Goal: Information Seeking & Learning: Learn about a topic

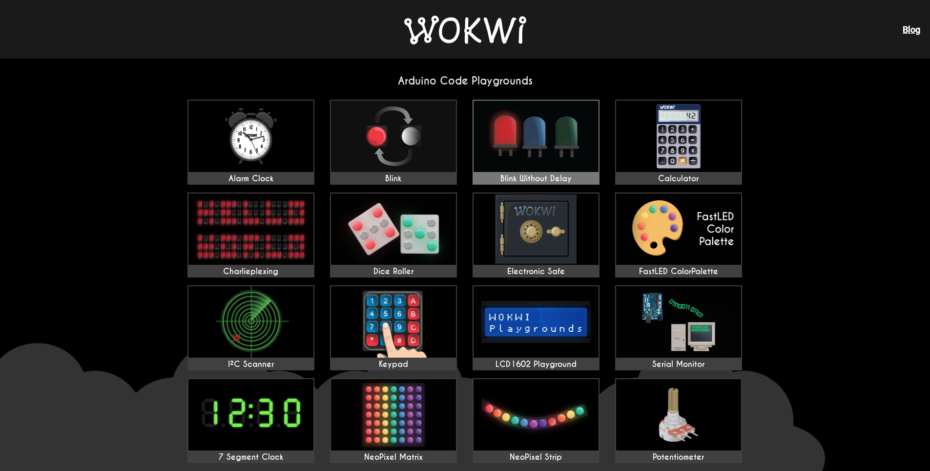
click at [548, 148] on img at bounding box center [535, 136] width 125 height 71
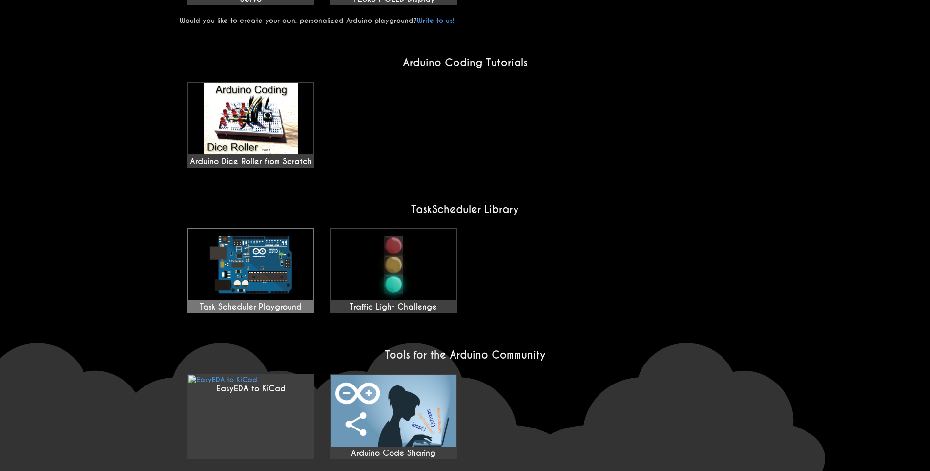
scroll to position [647, 0]
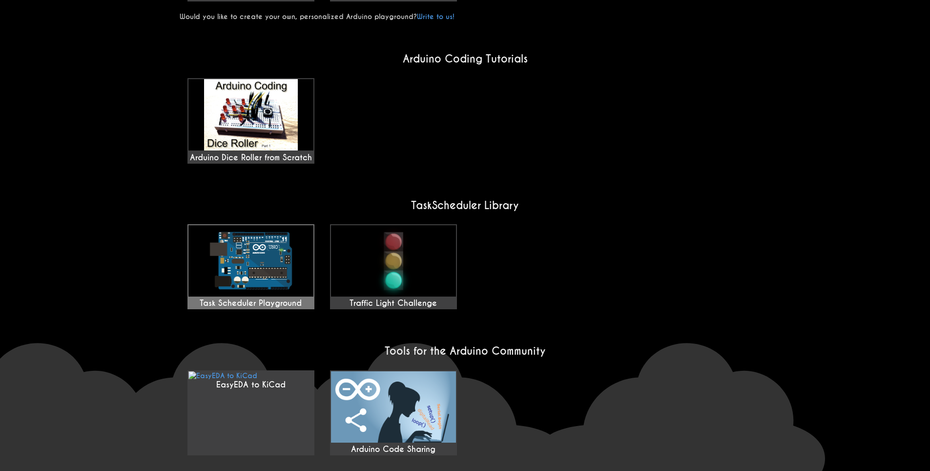
click at [268, 225] on img at bounding box center [250, 260] width 125 height 71
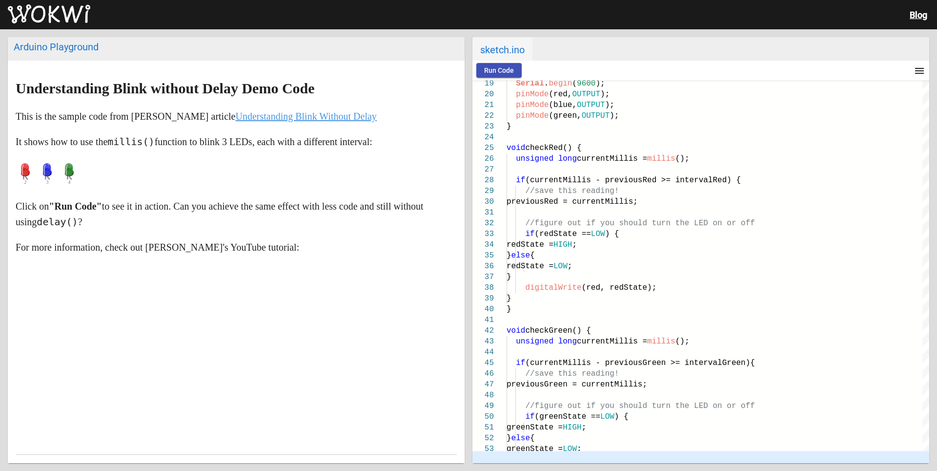
click at [495, 70] on span "Run Code" at bounding box center [499, 70] width 30 height 8
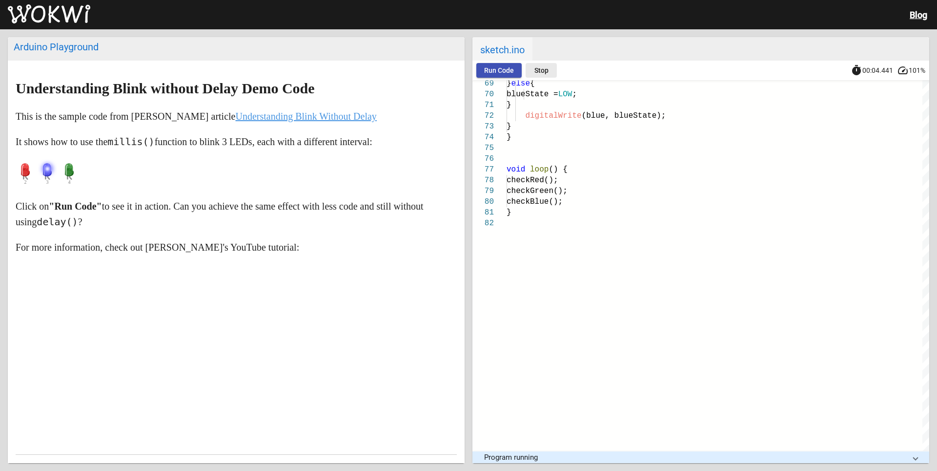
click at [545, 72] on span "Stop" at bounding box center [542, 70] width 14 height 8
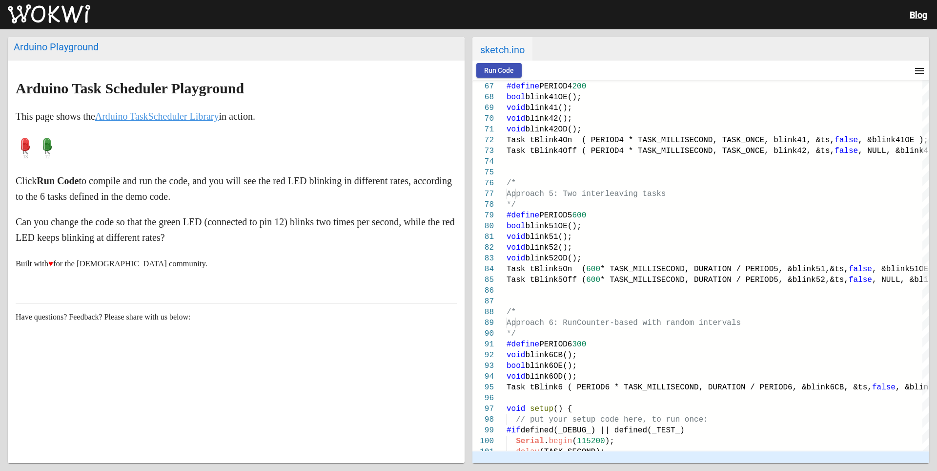
click at [919, 74] on mat-icon "menu" at bounding box center [920, 71] width 12 height 12
click at [904, 124] on button "Upload to Arduino... (beta)" at bounding box center [881, 118] width 96 height 23
click at [408, 31] on div "Arduino Playground Arduino Task Scheduler Playground This page shows the Arduin…" at bounding box center [468, 249] width 937 height 441
